Goal: Task Accomplishment & Management: Manage account settings

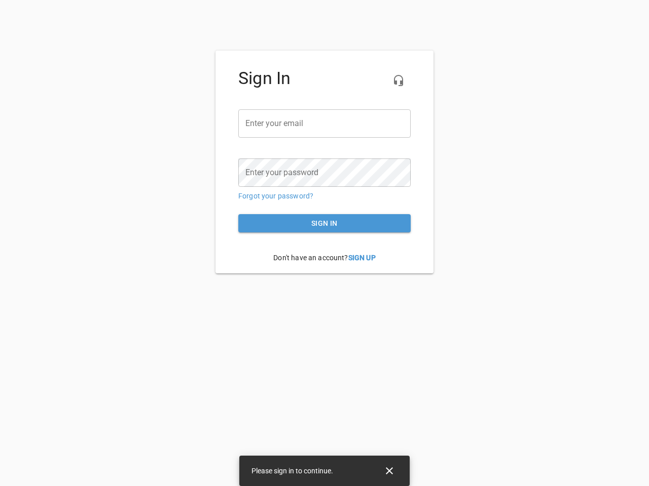
click at [398, 81] on icon "button" at bounding box center [398, 80] width 12 height 12
click at [324, 124] on input "email" at bounding box center [324, 123] width 172 height 28
click at [389, 471] on icon "Close" at bounding box center [389, 471] width 7 height 7
